Goal: Information Seeking & Learning: Learn about a topic

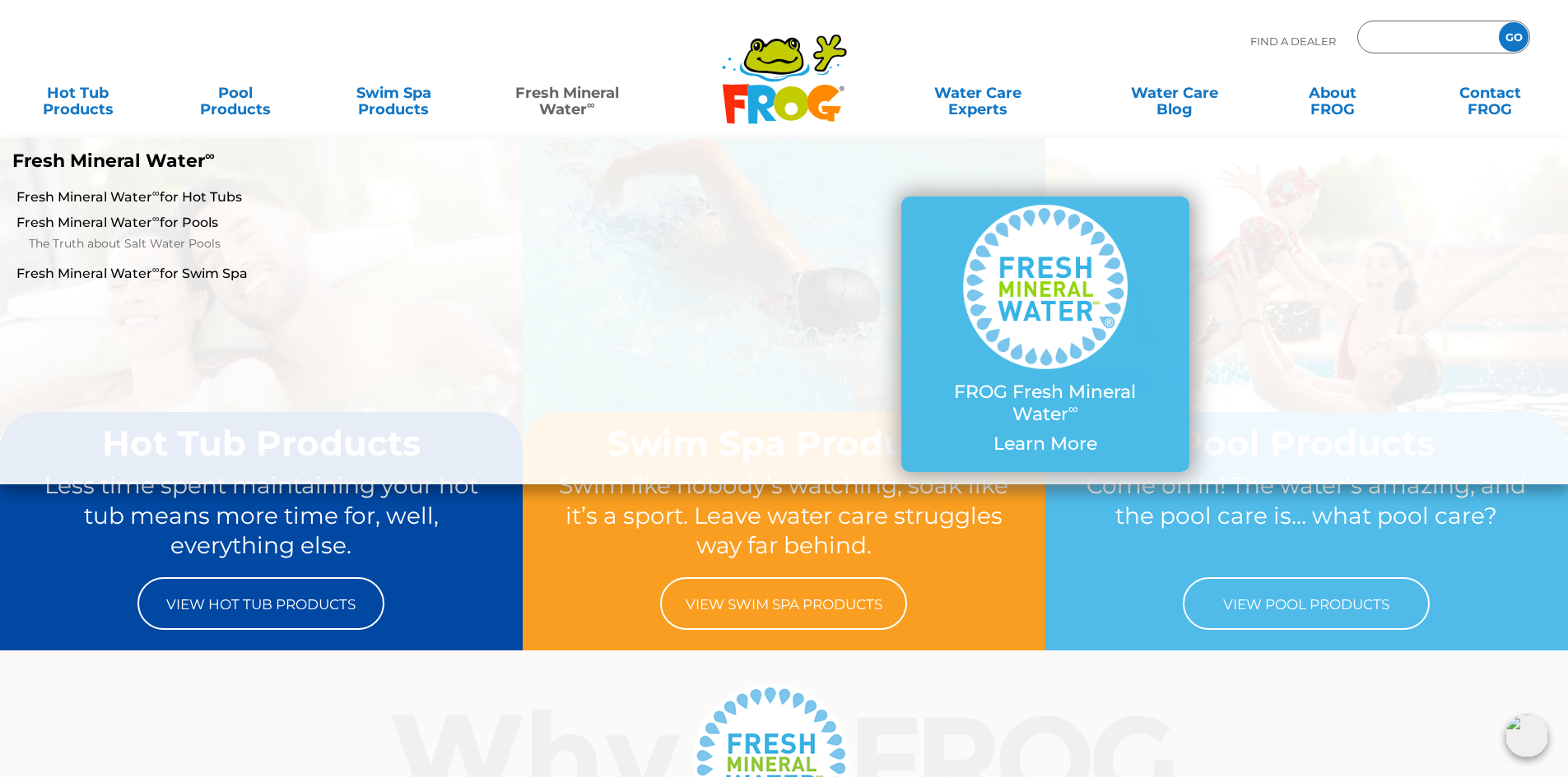
click at [1438, 45] on input "Zip Code Form" at bounding box center [1425, 37] width 111 height 24
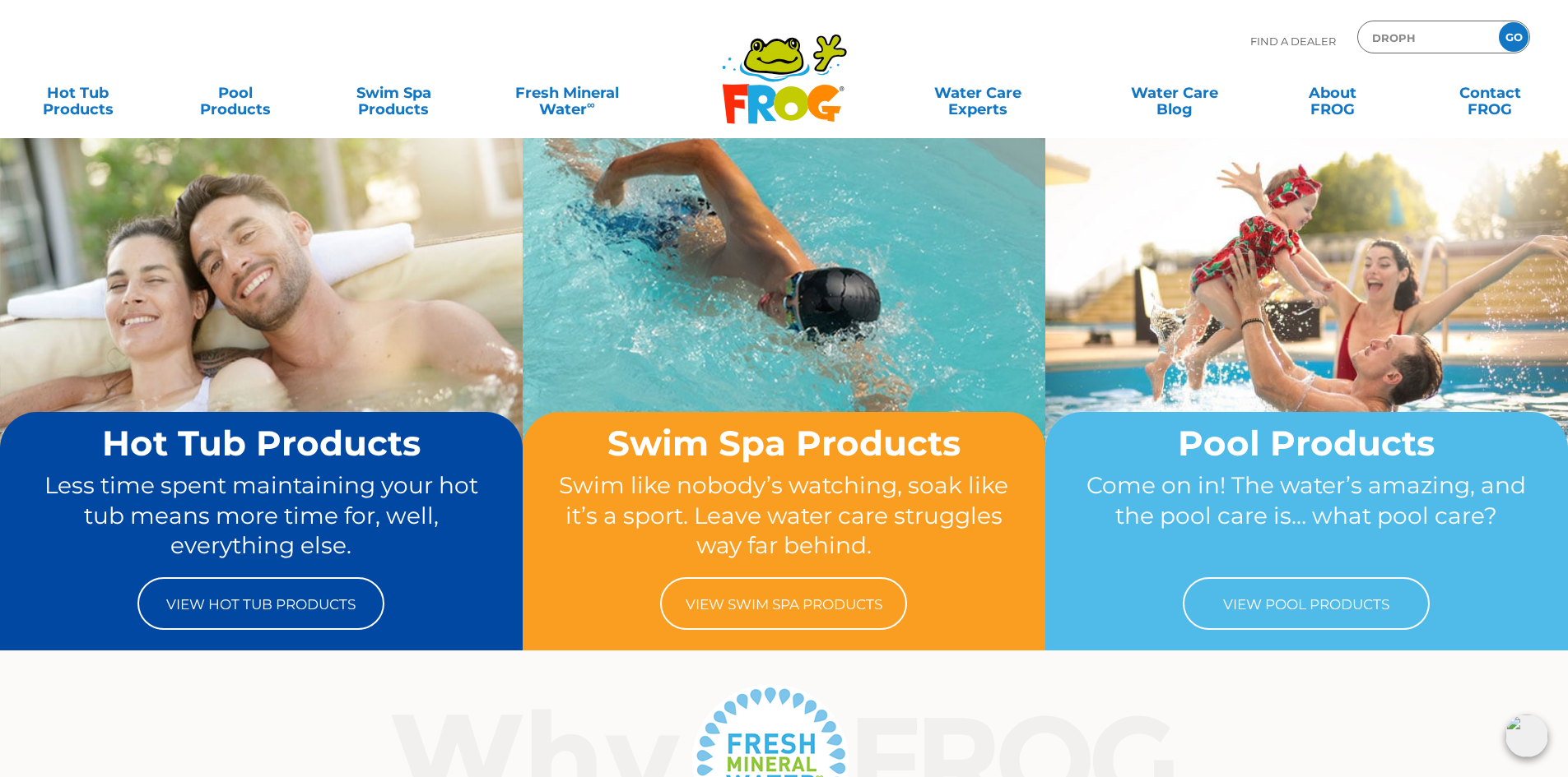
type input "droph"
click at [1498, 22] on input "GO" at bounding box center [1513, 37] width 30 height 30
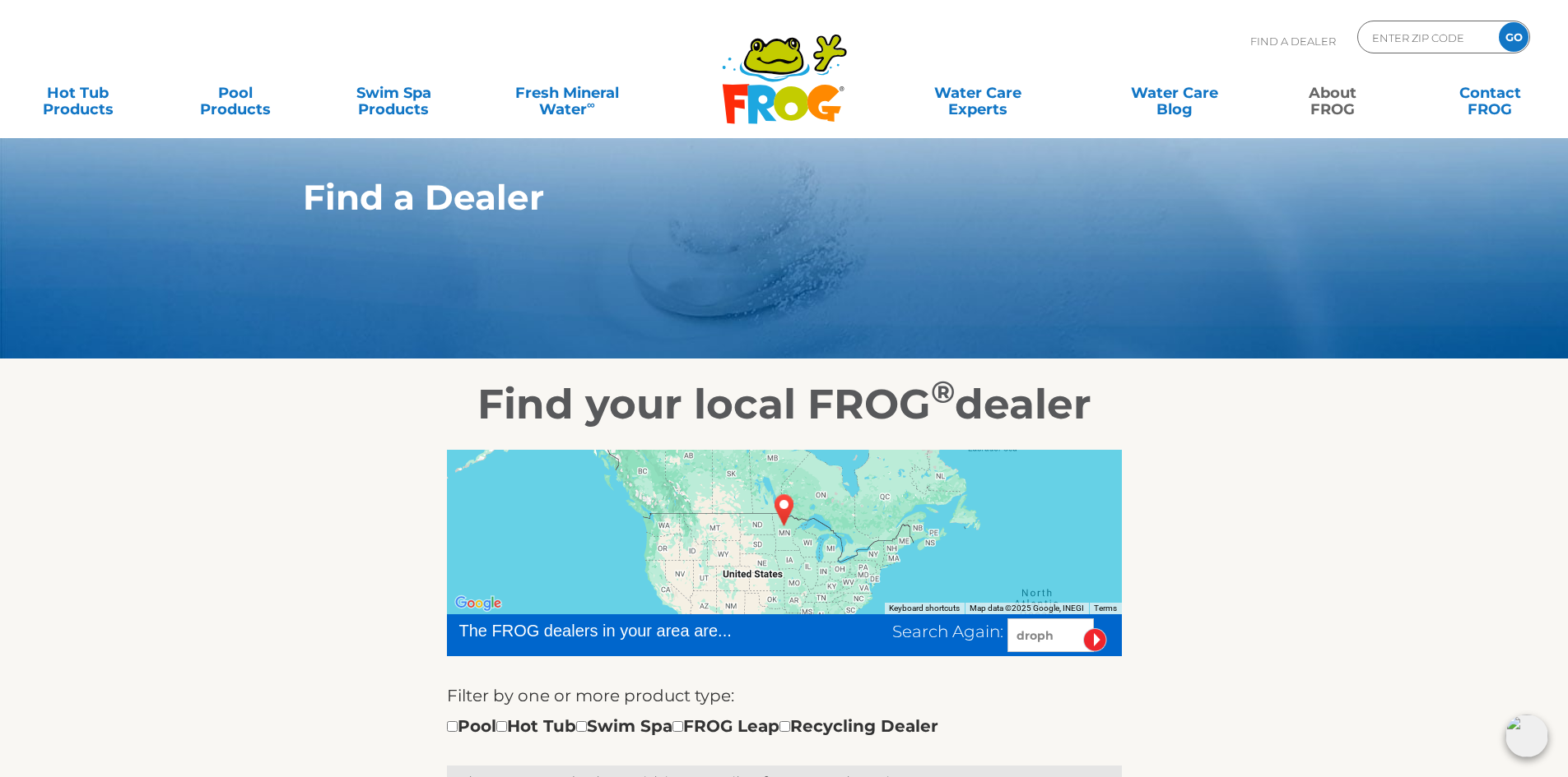
click at [1320, 92] on link "About FROG" at bounding box center [1331, 92] width 122 height 33
click at [1510, 95] on link "Contact FROG" at bounding box center [1490, 92] width 122 height 33
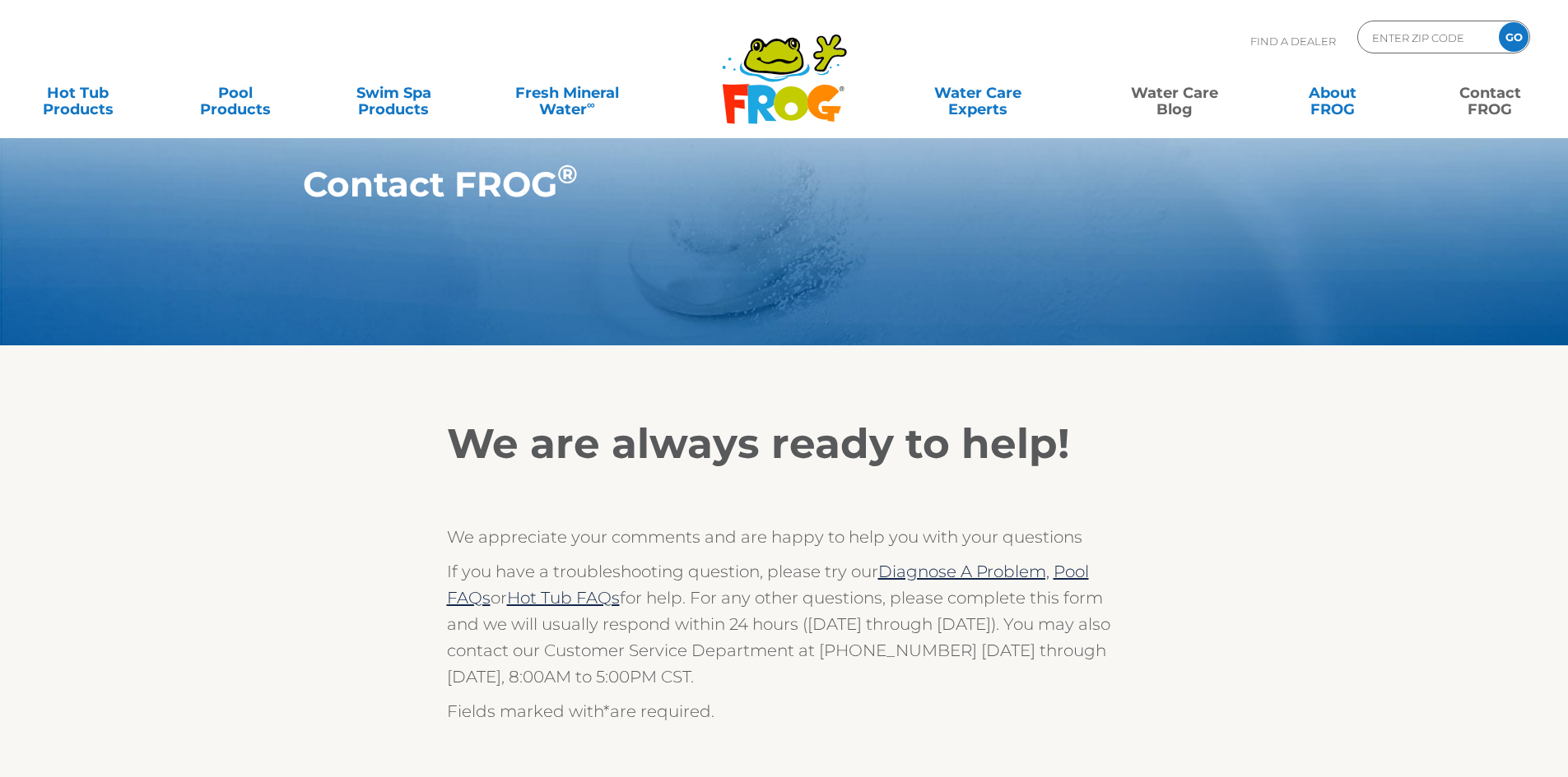
click at [1184, 98] on link "Water Care Blog" at bounding box center [1174, 92] width 122 height 33
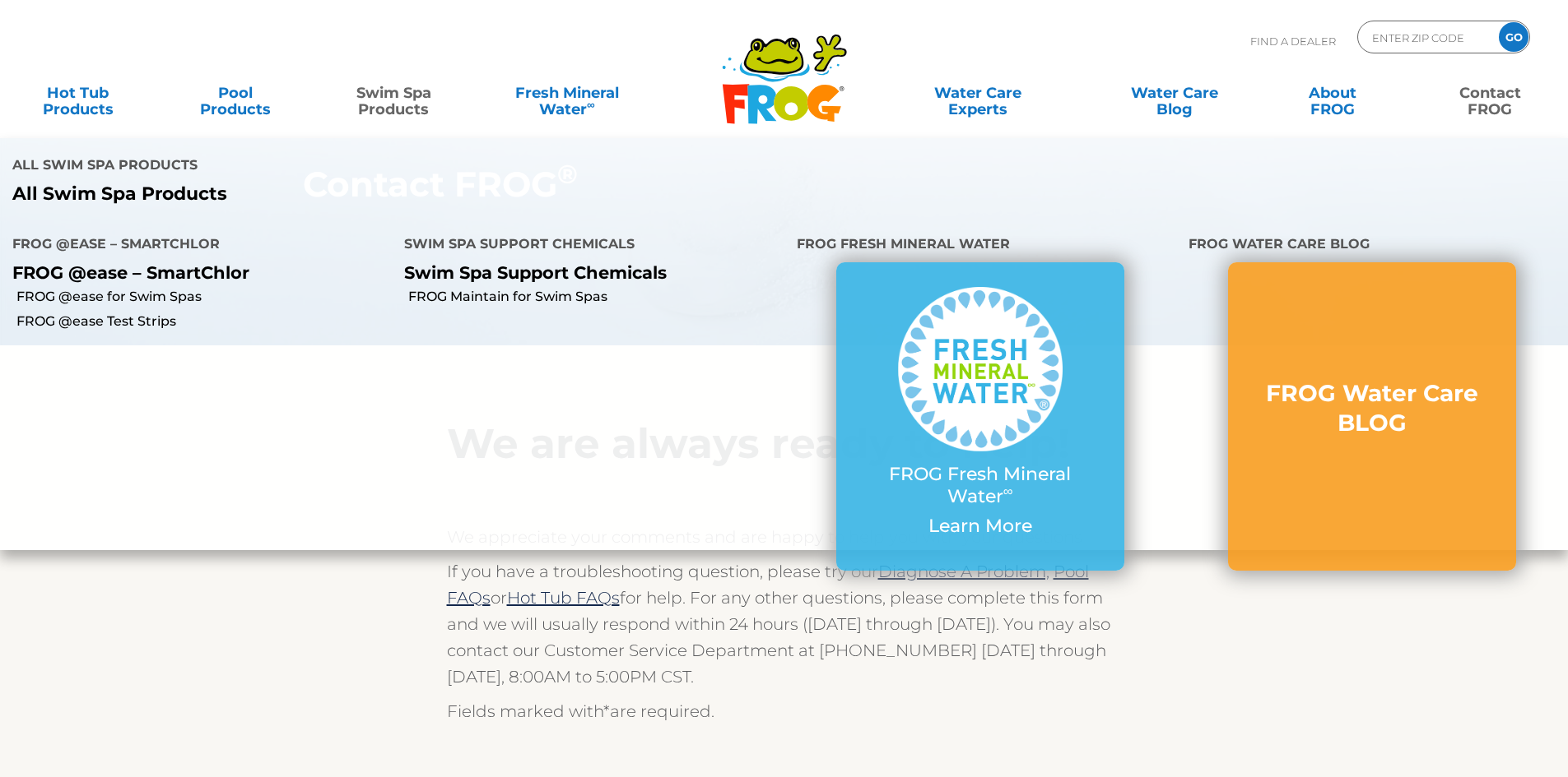
click at [532, 241] on h4 "Swim Spa Support Chemicals" at bounding box center [587, 246] width 367 height 33
click at [534, 272] on p "Swim Spa Support Chemicals" at bounding box center [587, 272] width 367 height 20
click at [536, 294] on link "FROG Maintain for Swim Spas" at bounding box center [596, 297] width 375 height 18
